Goal: Task Accomplishment & Management: Use online tool/utility

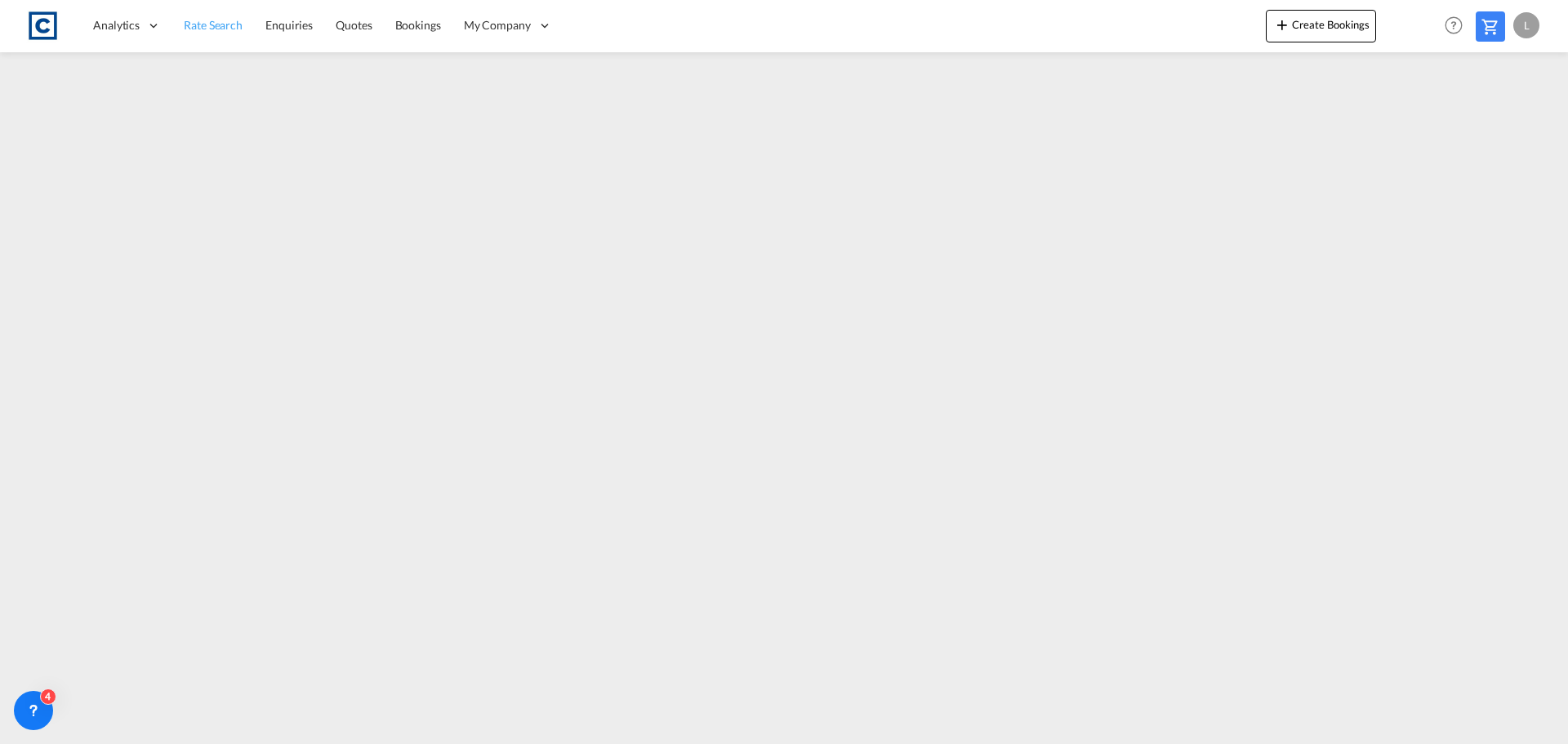
click at [197, 17] on span "Rate Search" at bounding box center [213, 25] width 59 height 17
click at [222, 23] on span "Rate Search" at bounding box center [213, 25] width 59 height 14
